Goal: Find contact information: Find contact information

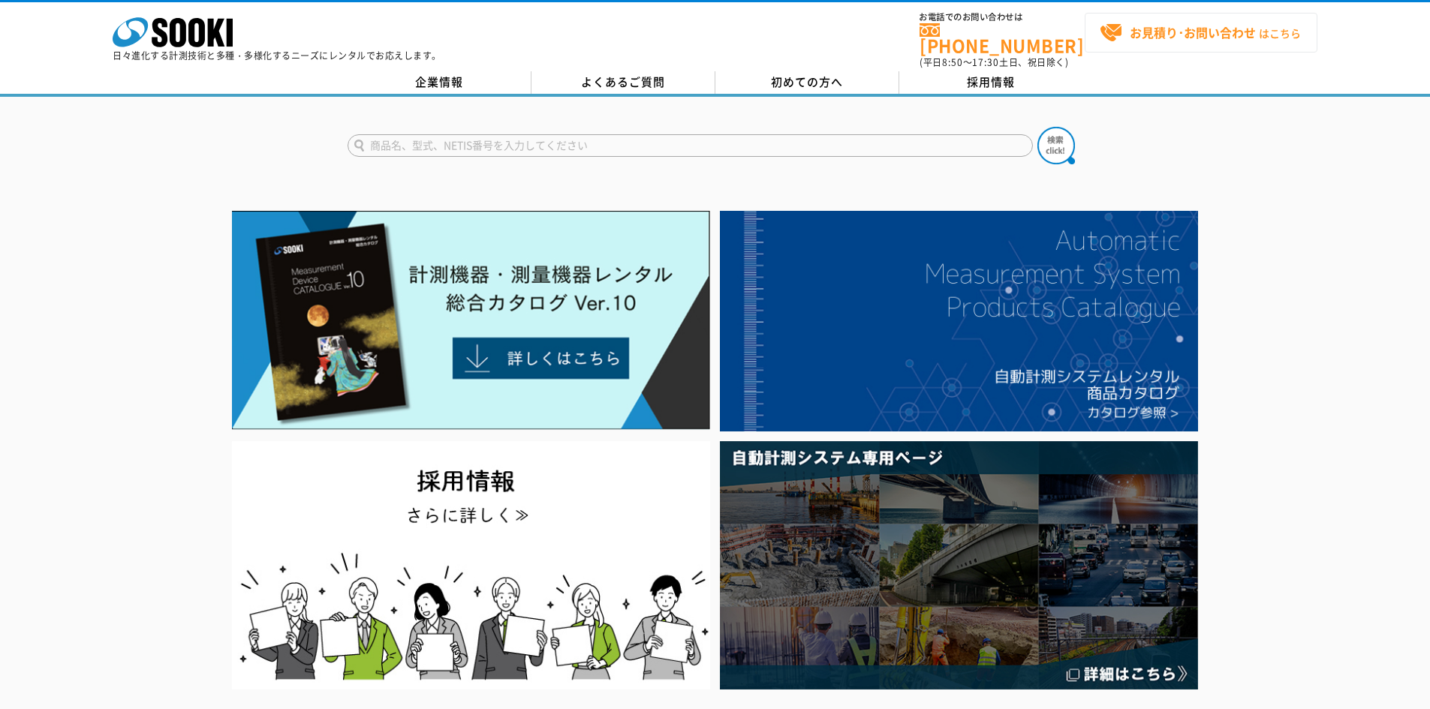
click at [1139, 47] on link "お見積り･お問い合わせ はこちら" at bounding box center [1201, 33] width 233 height 40
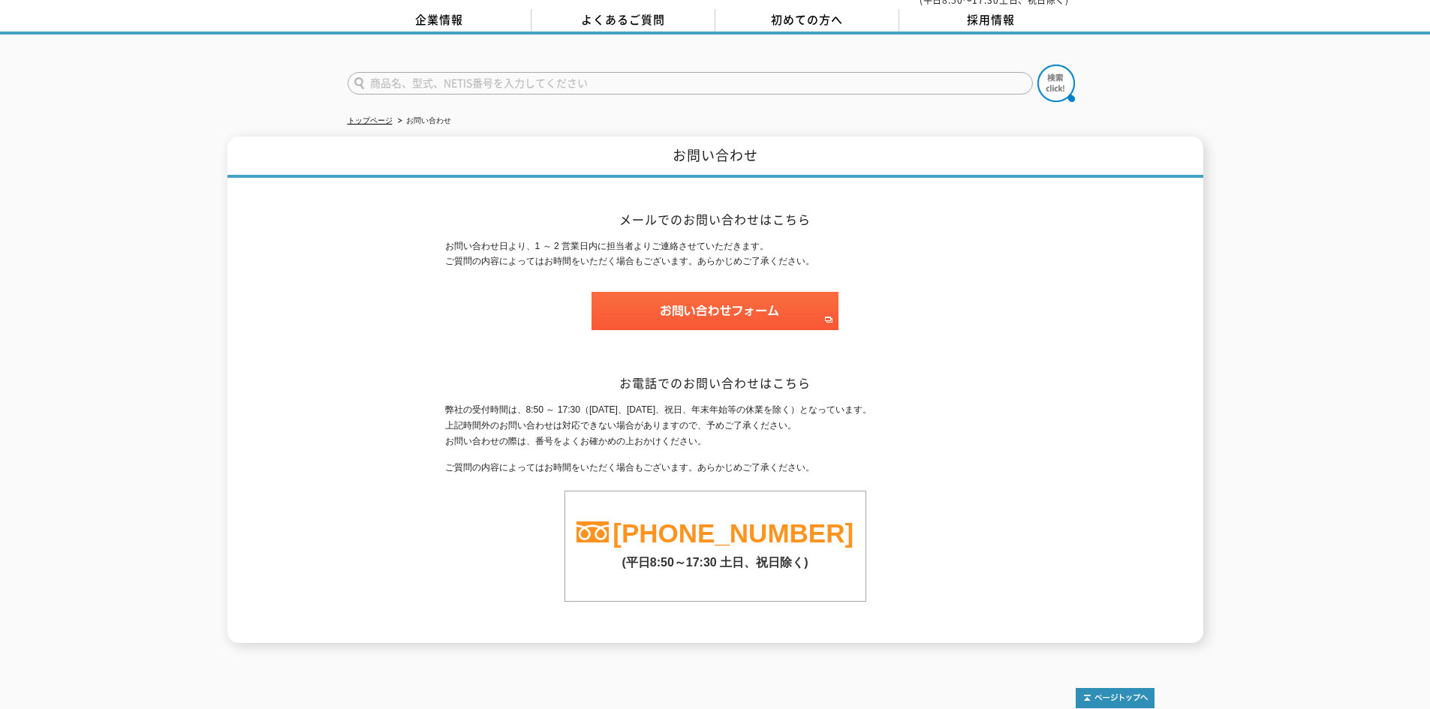
scroll to position [125, 0]
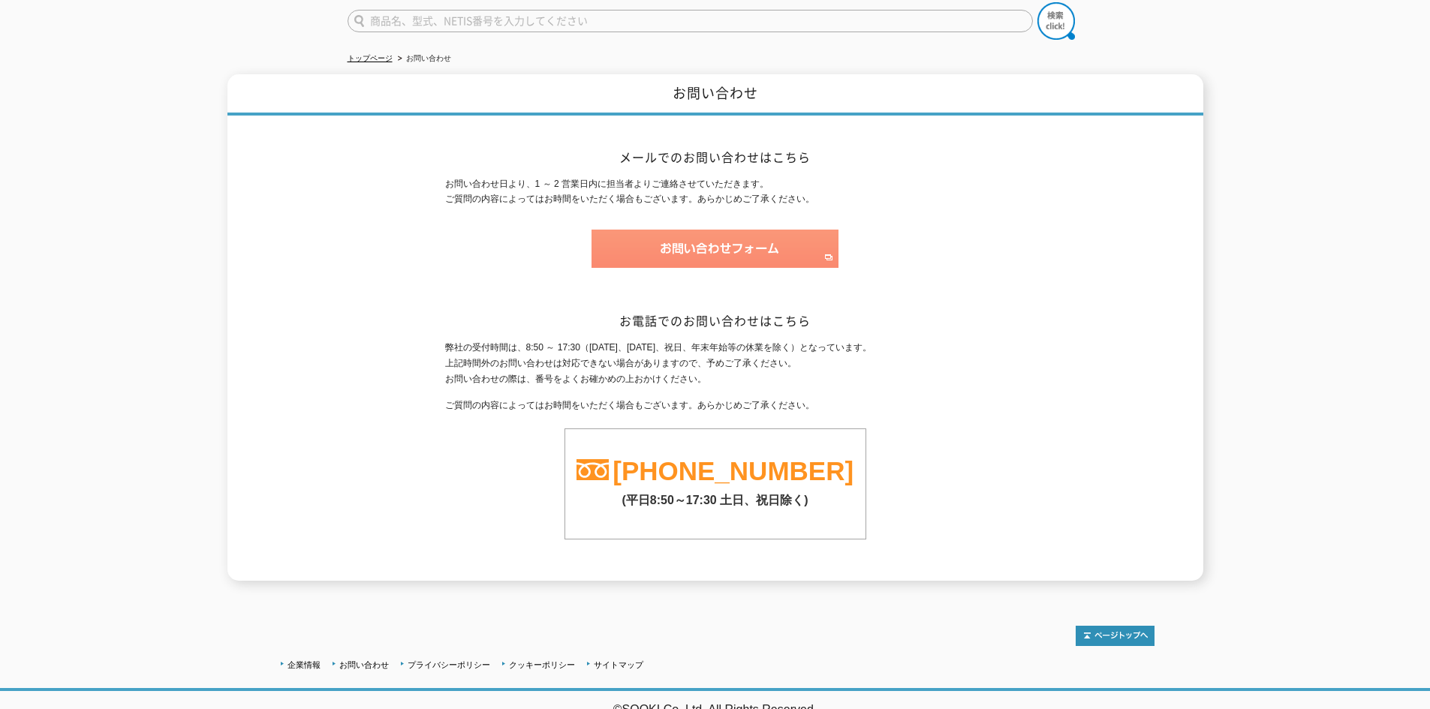
click at [782, 239] on img at bounding box center [714, 249] width 247 height 38
